Goal: Information Seeking & Learning: Understand process/instructions

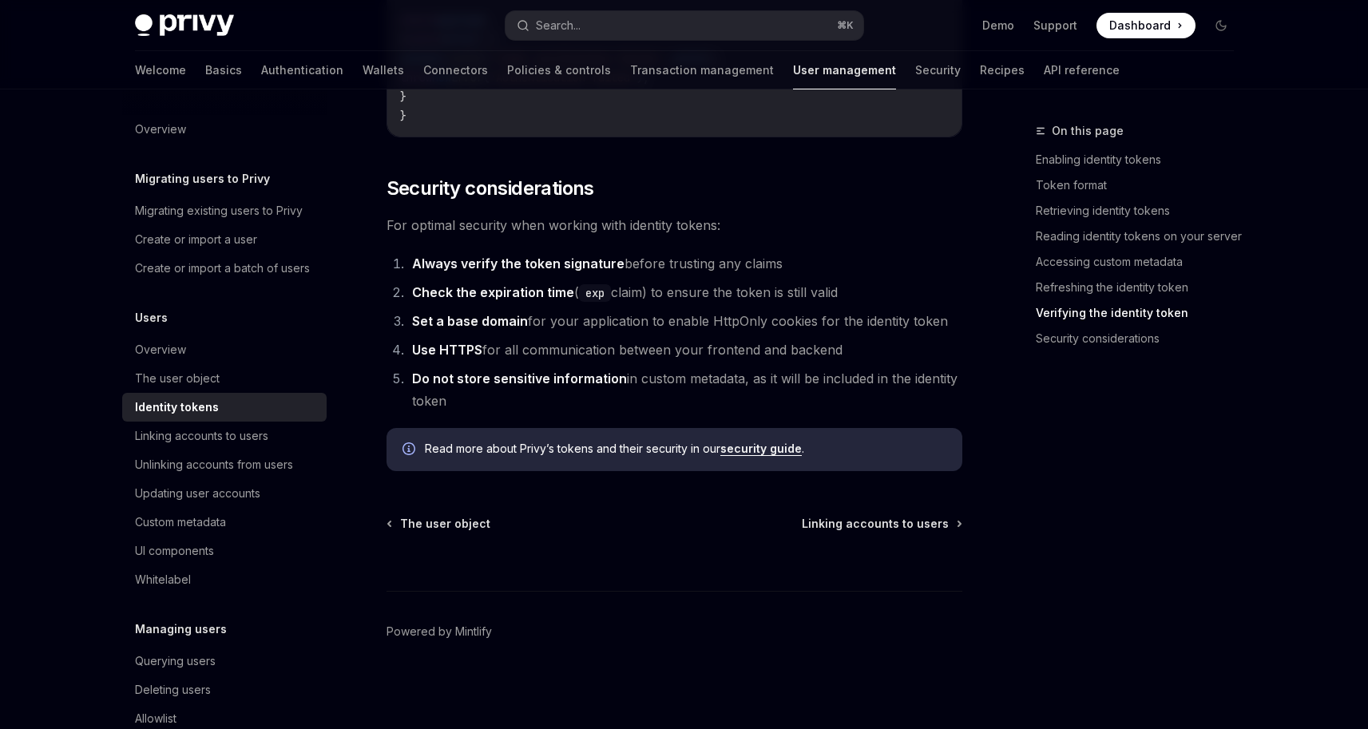
scroll to position [130, 0]
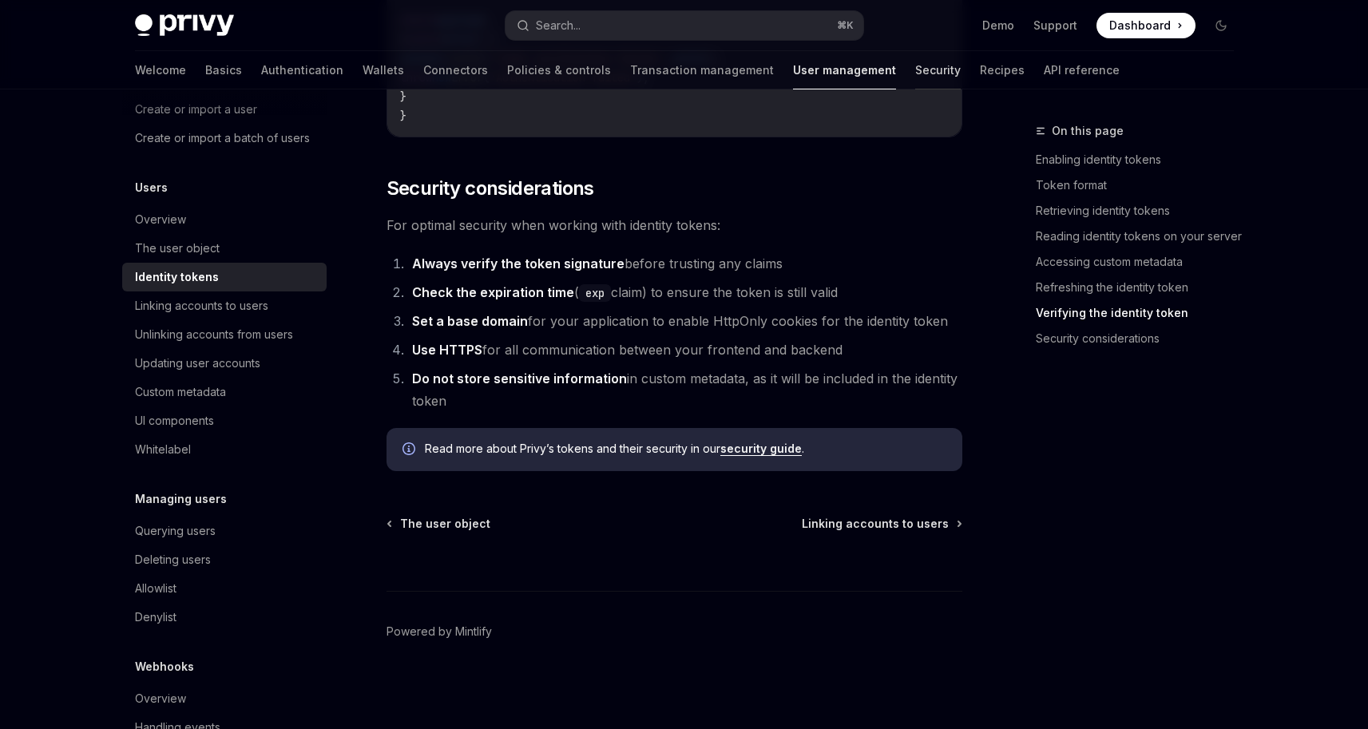
click at [915, 74] on link "Security" at bounding box center [938, 70] width 46 height 38
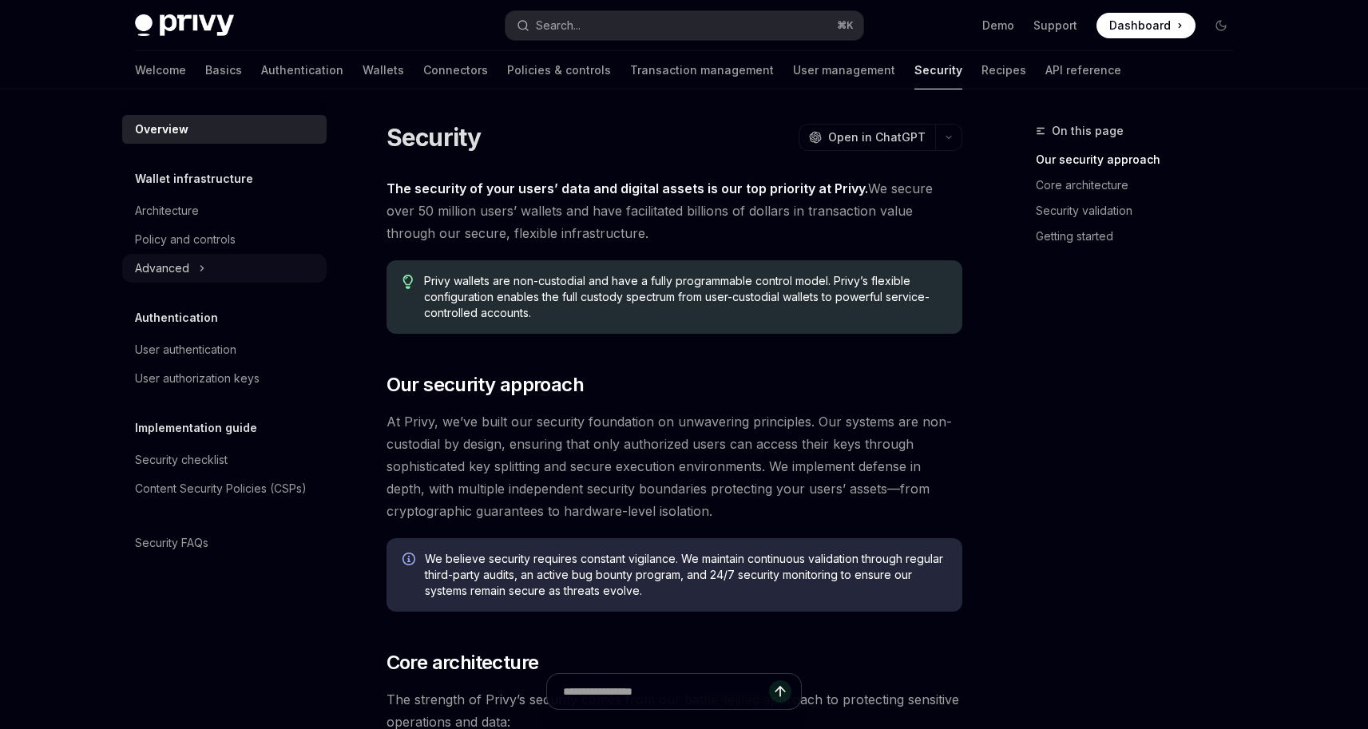
click at [201, 259] on icon at bounding box center [202, 268] width 6 height 19
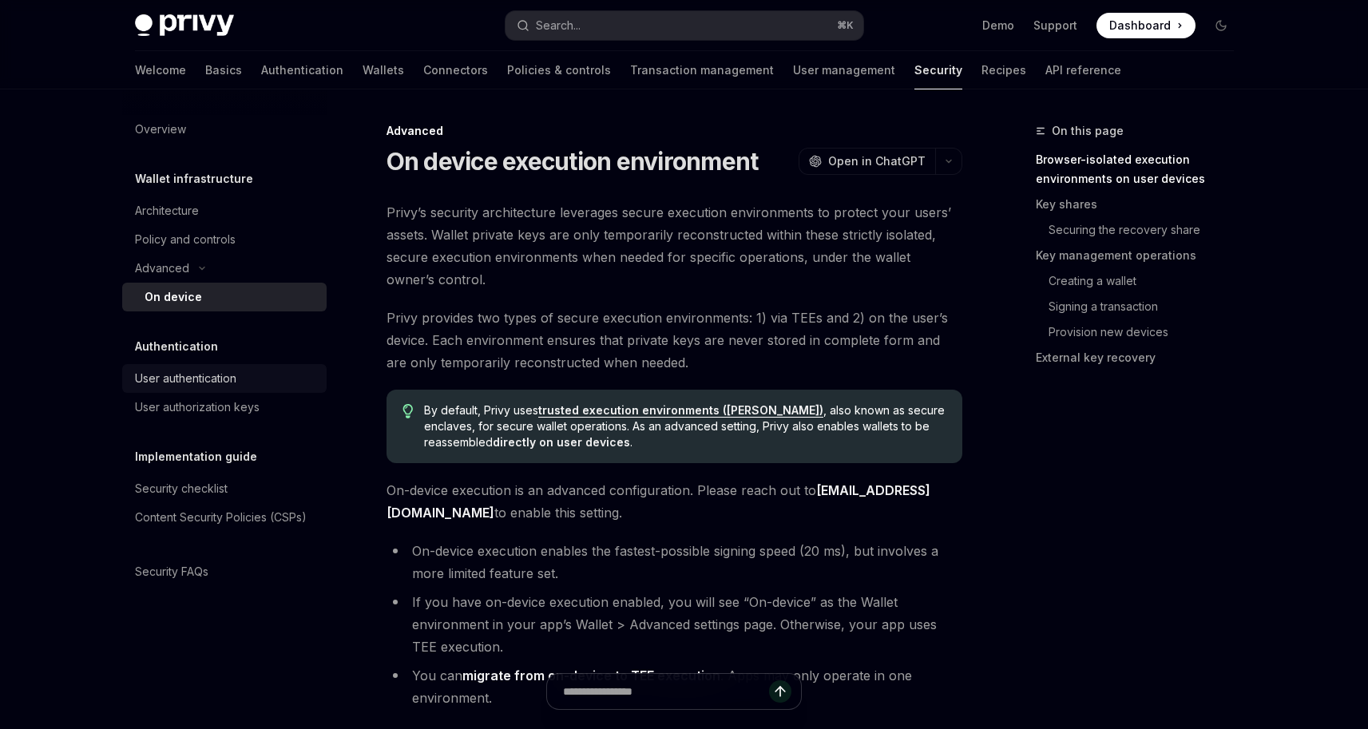
click at [198, 380] on div "User authentication" at bounding box center [185, 378] width 101 height 19
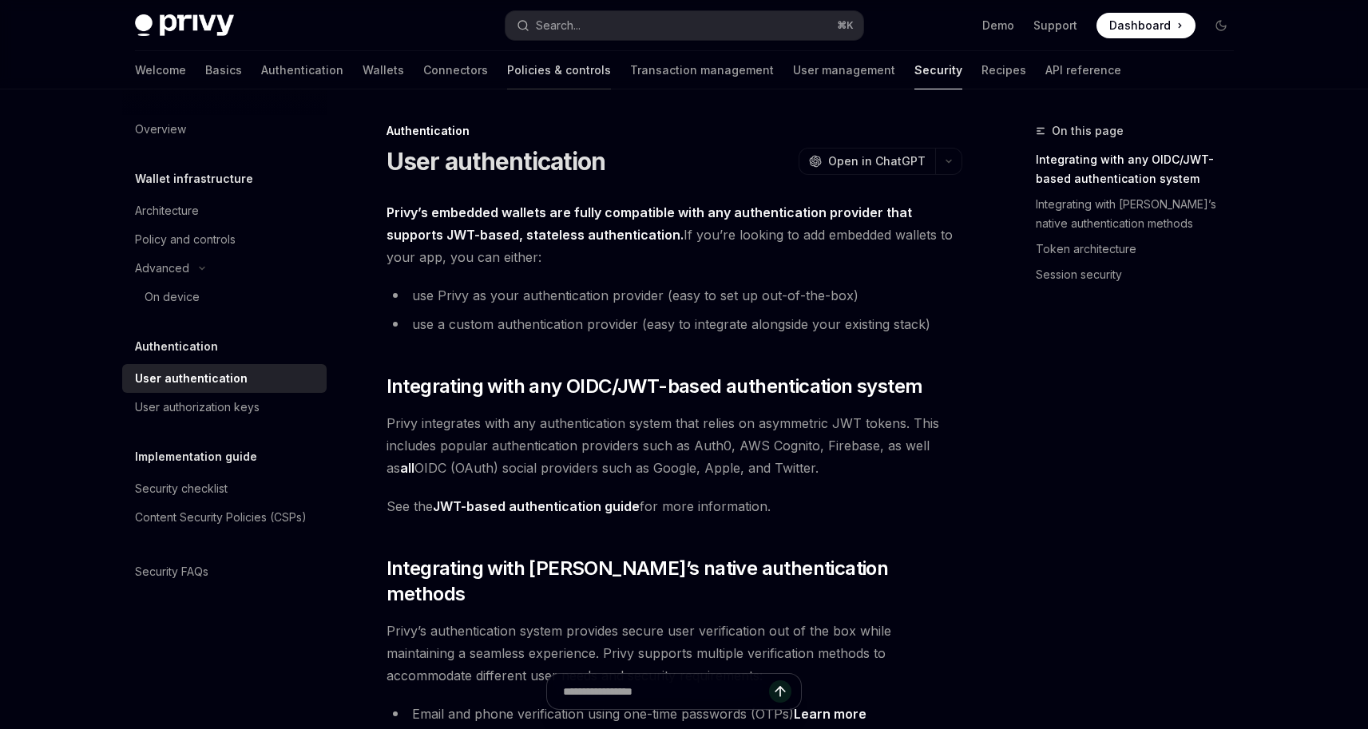
click at [507, 79] on link "Policies & controls" at bounding box center [559, 70] width 104 height 38
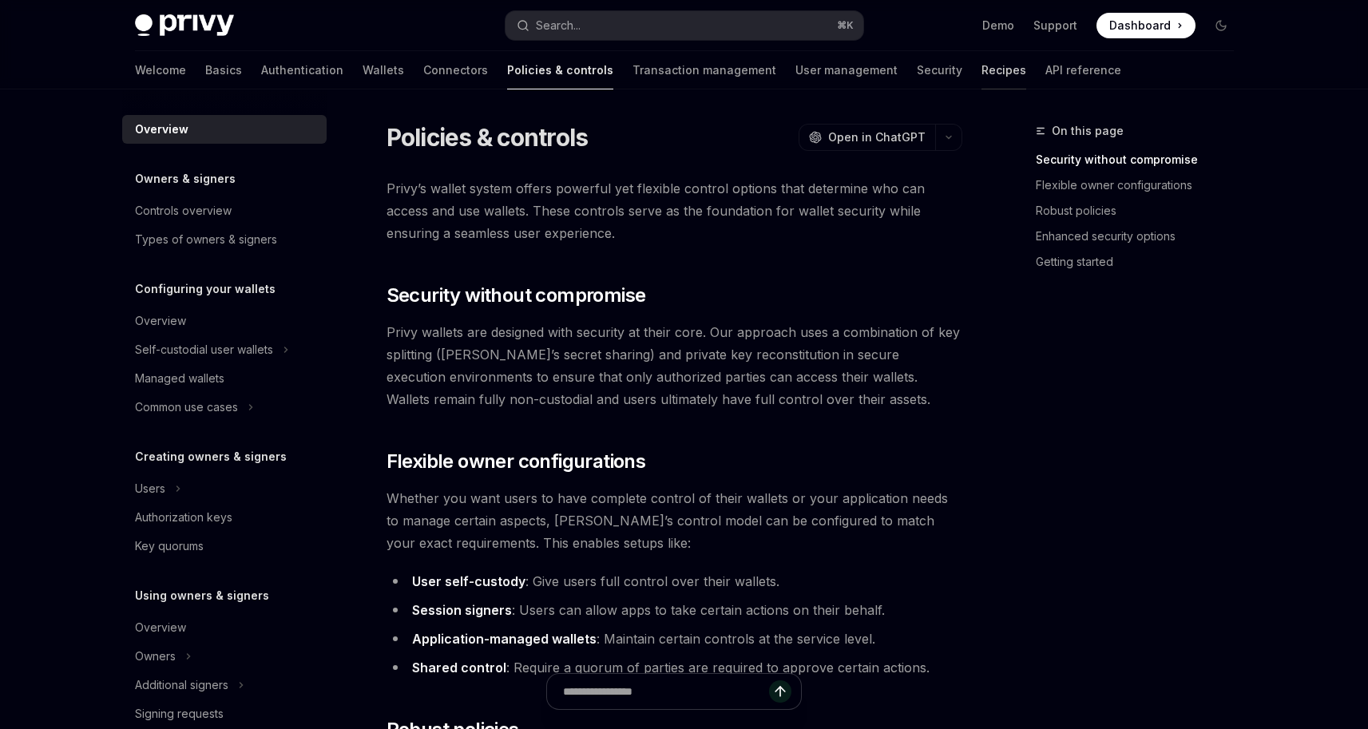
click at [982, 70] on link "Recipes" at bounding box center [1004, 70] width 45 height 38
type textarea "*"
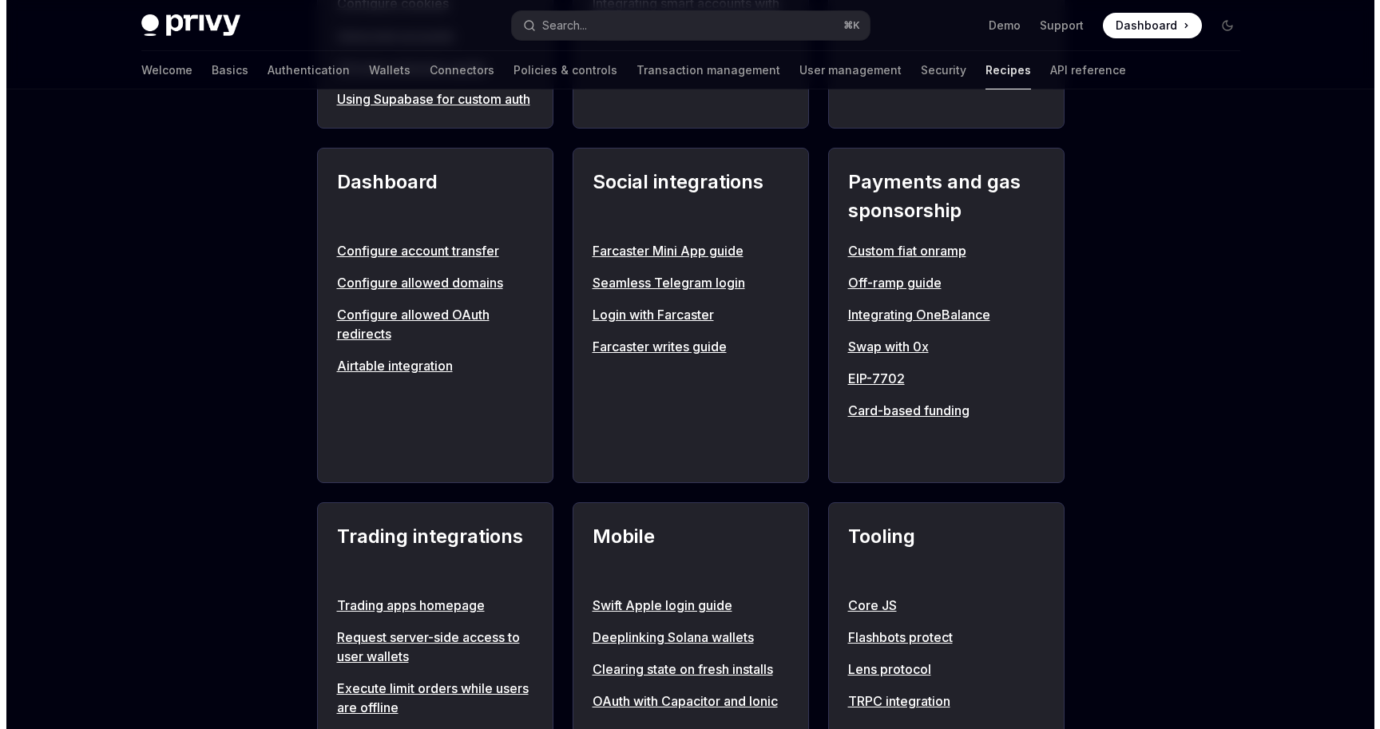
scroll to position [1002, 0]
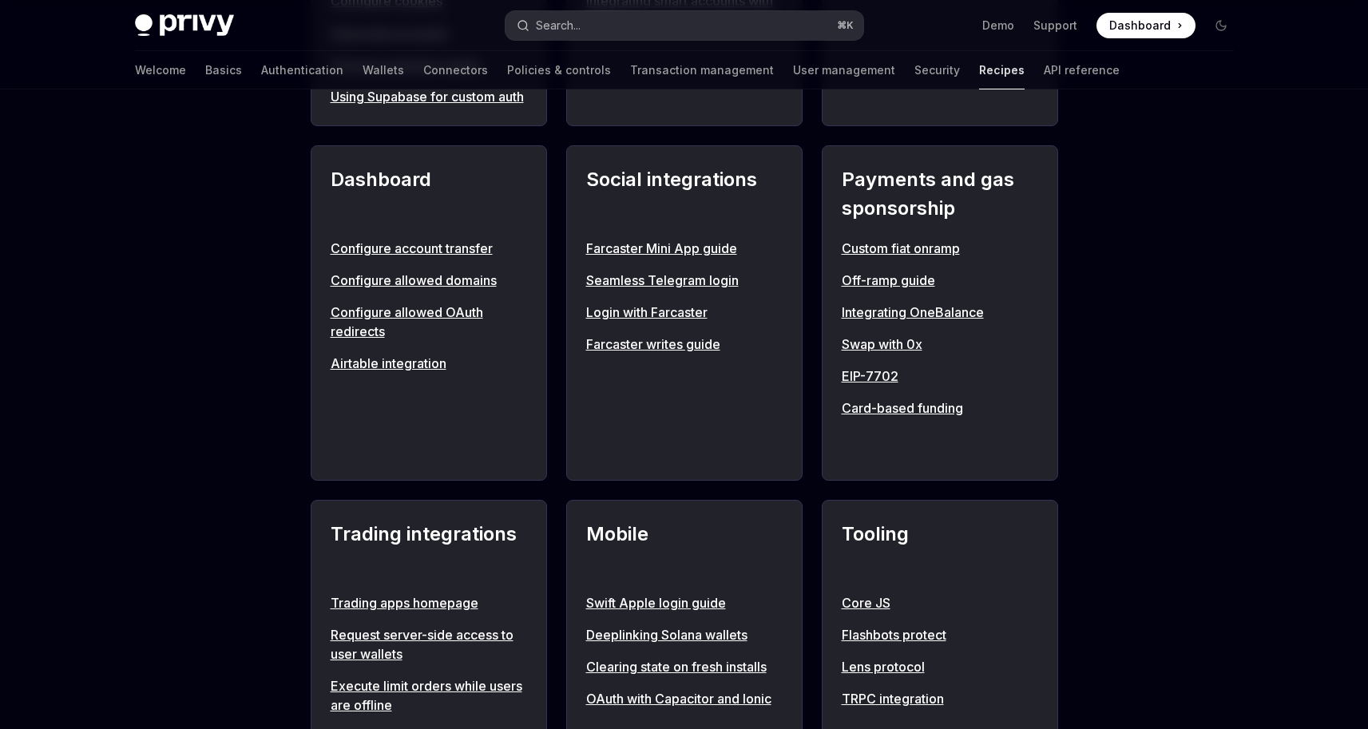
click at [640, 25] on button "Search... ⌘ K" at bounding box center [685, 25] width 358 height 29
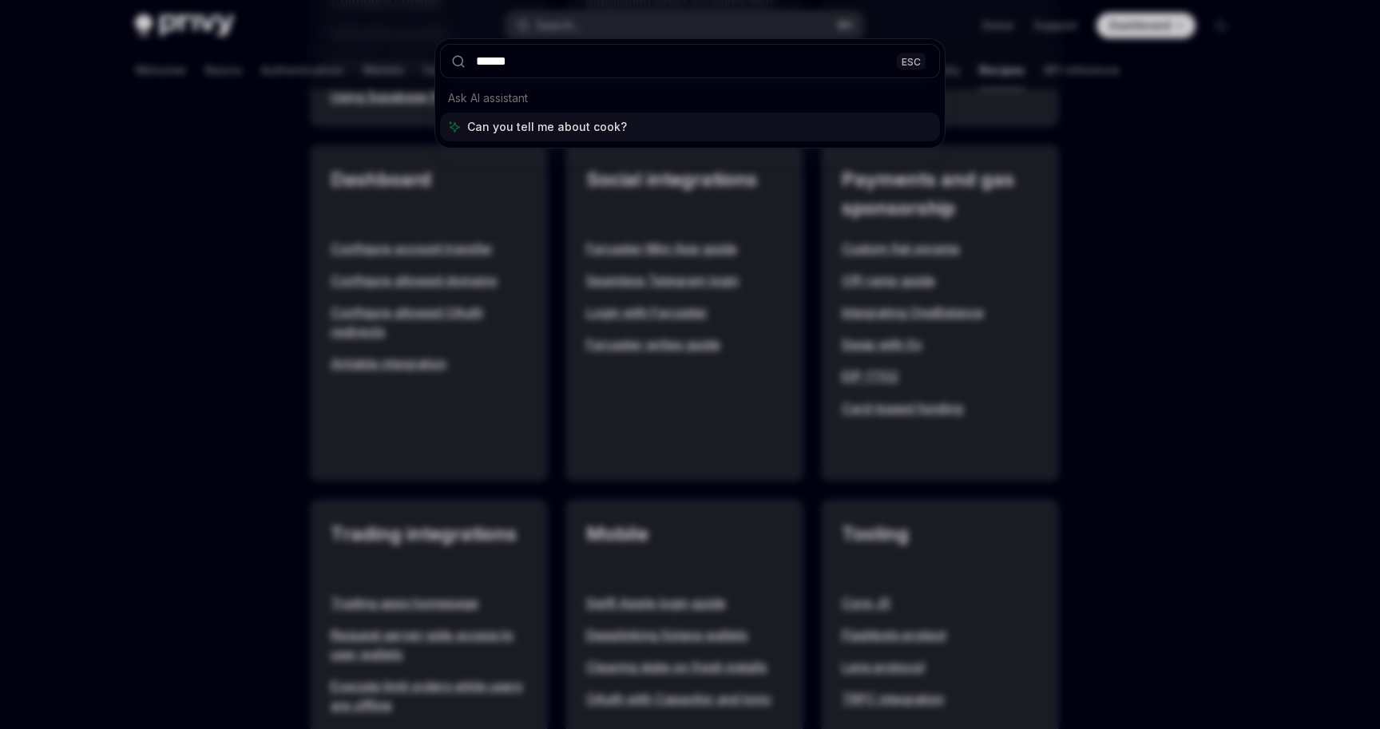
type input "*******"
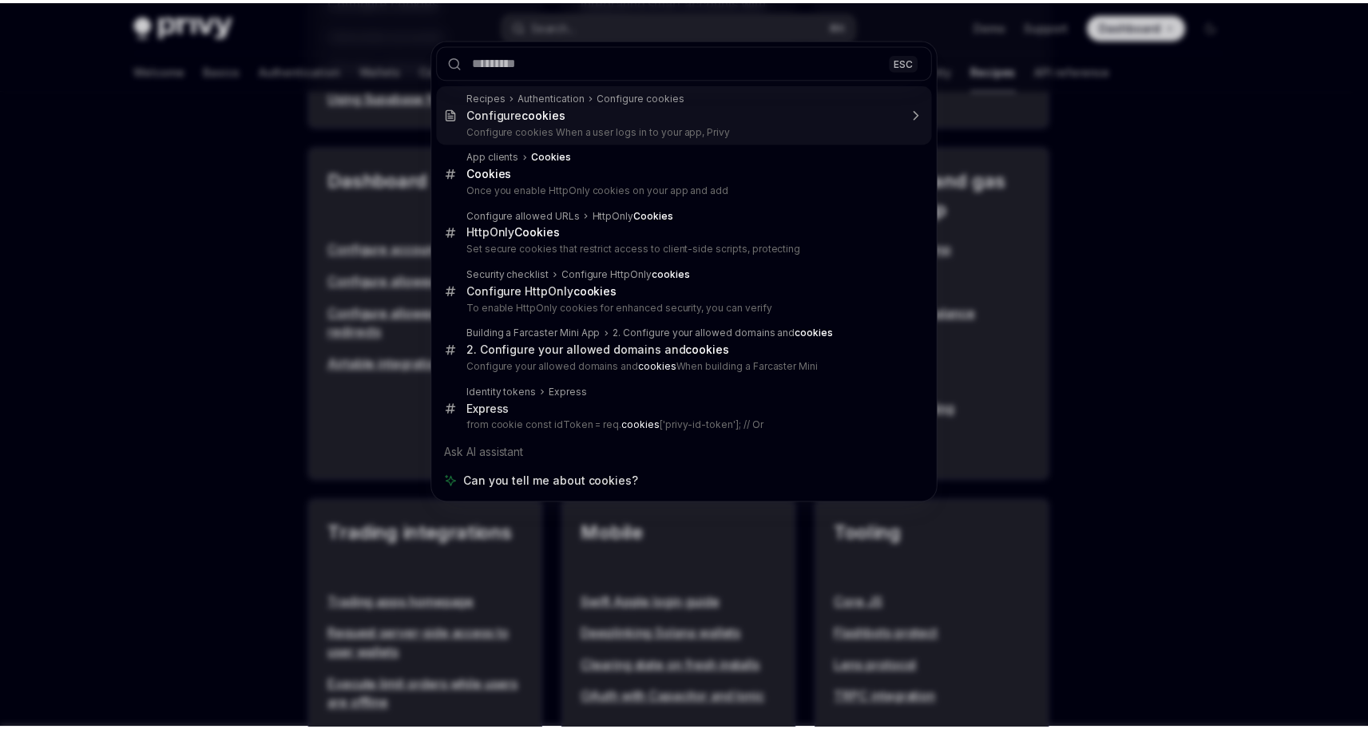
scroll to position [89, 0]
type textarea "*"
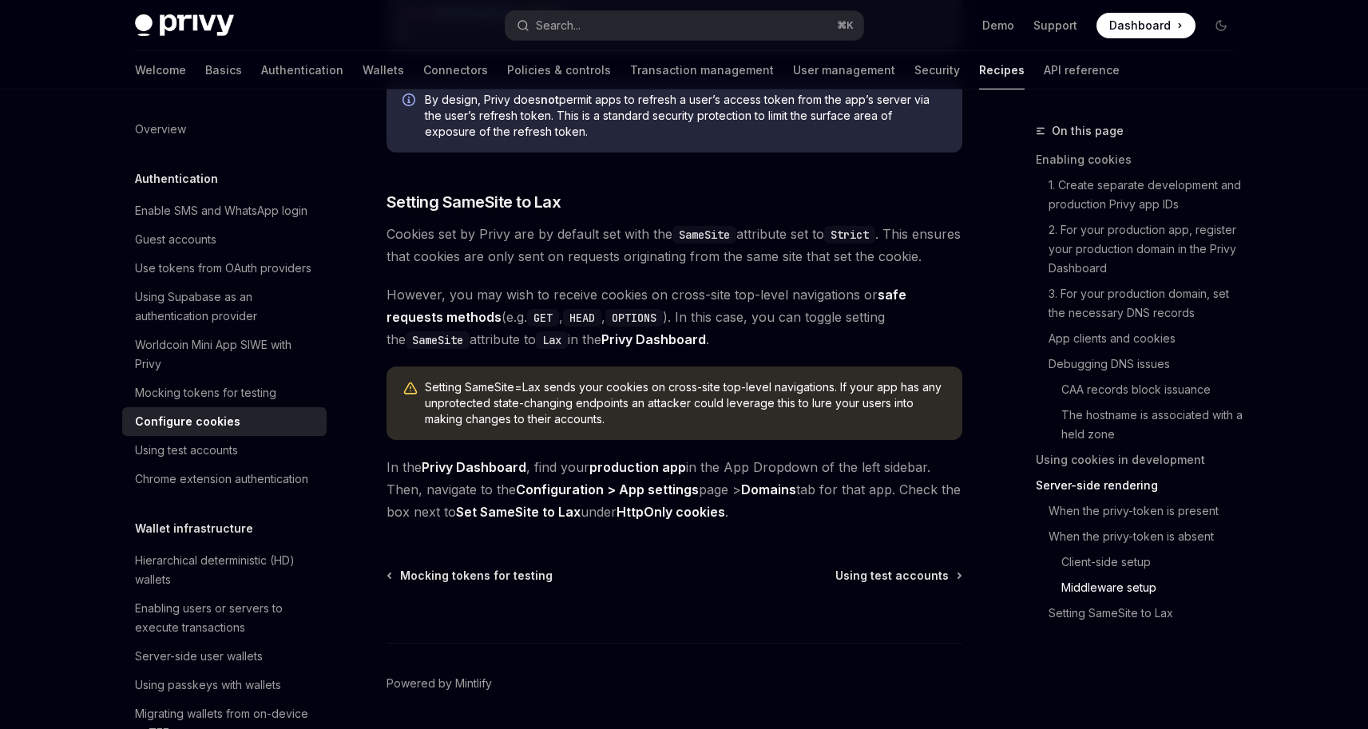
scroll to position [5500, 0]
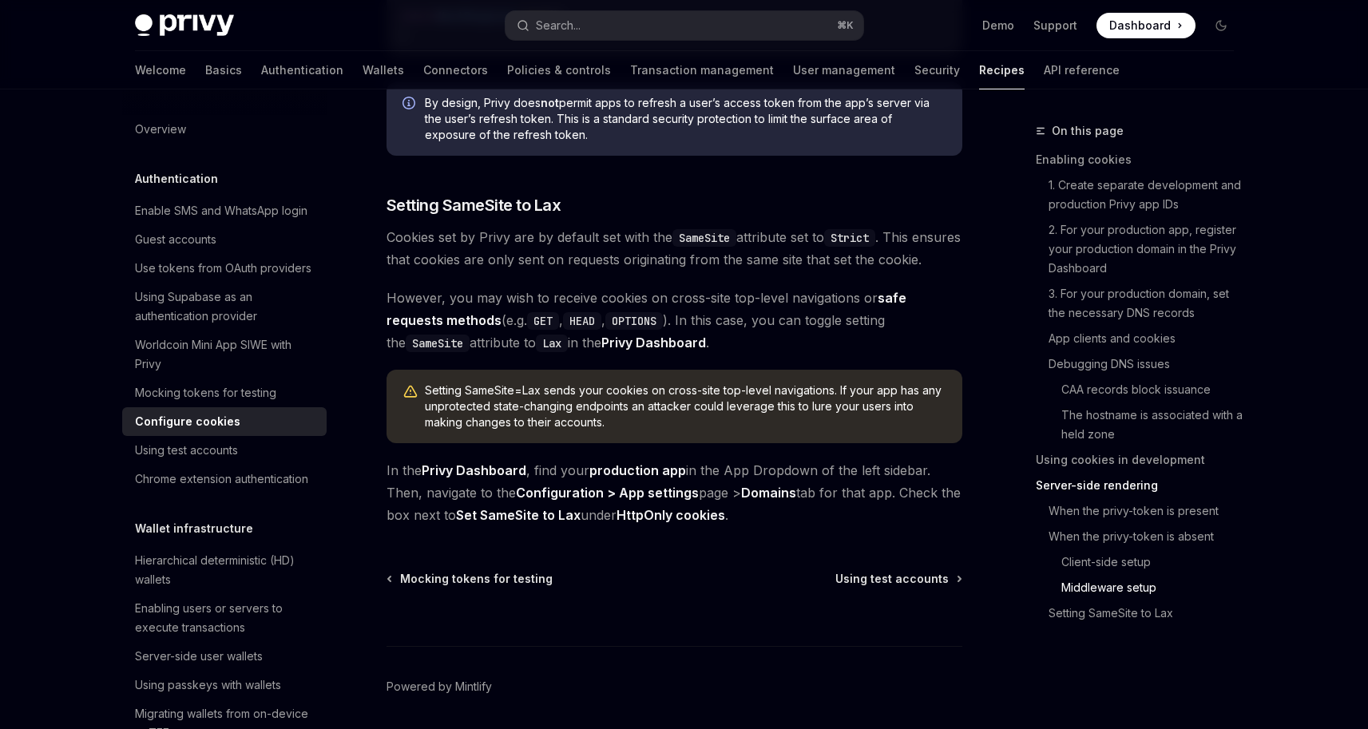
click at [999, 24] on link "Demo" at bounding box center [999, 26] width 32 height 16
